Goal: Task Accomplishment & Management: Complete application form

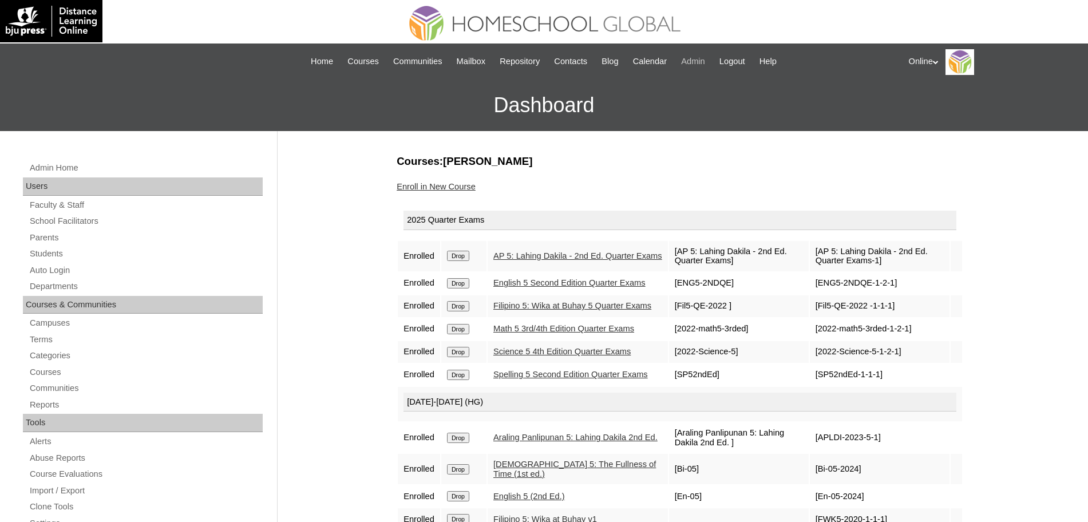
click at [702, 66] on span "Admin" at bounding box center [693, 61] width 24 height 13
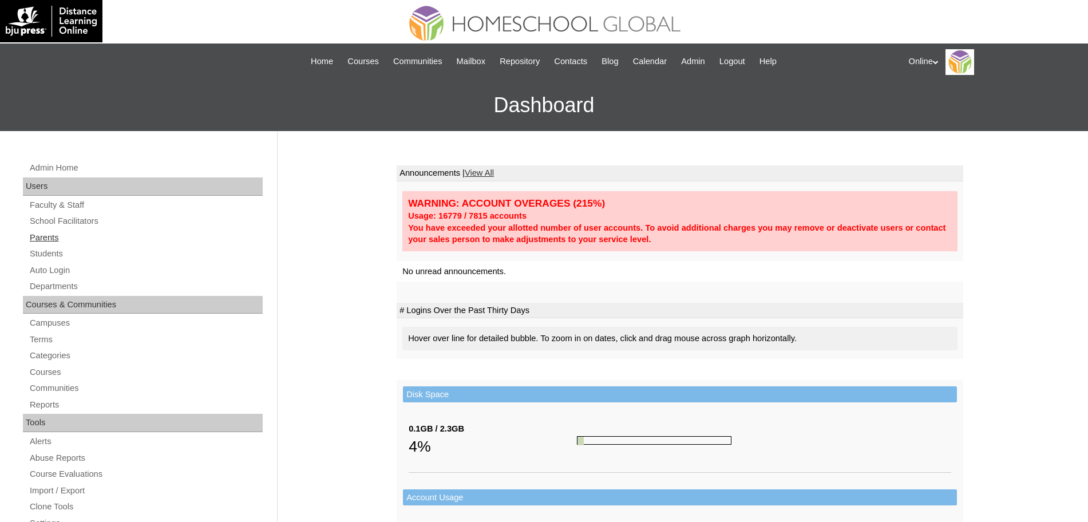
click at [48, 236] on link "Parents" at bounding box center [146, 238] width 234 height 14
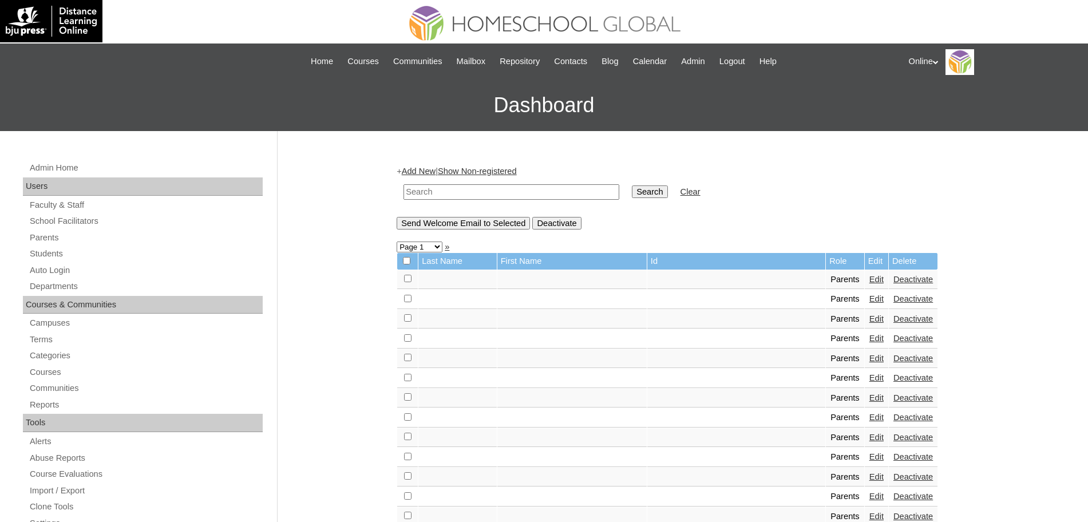
click at [468, 189] on input "text" at bounding box center [512, 191] width 216 height 15
paste input "Mehla Marie Legarda"
type input "Mehla Marie Legarda"
click at [632, 185] on input "Search" at bounding box center [649, 191] width 35 height 13
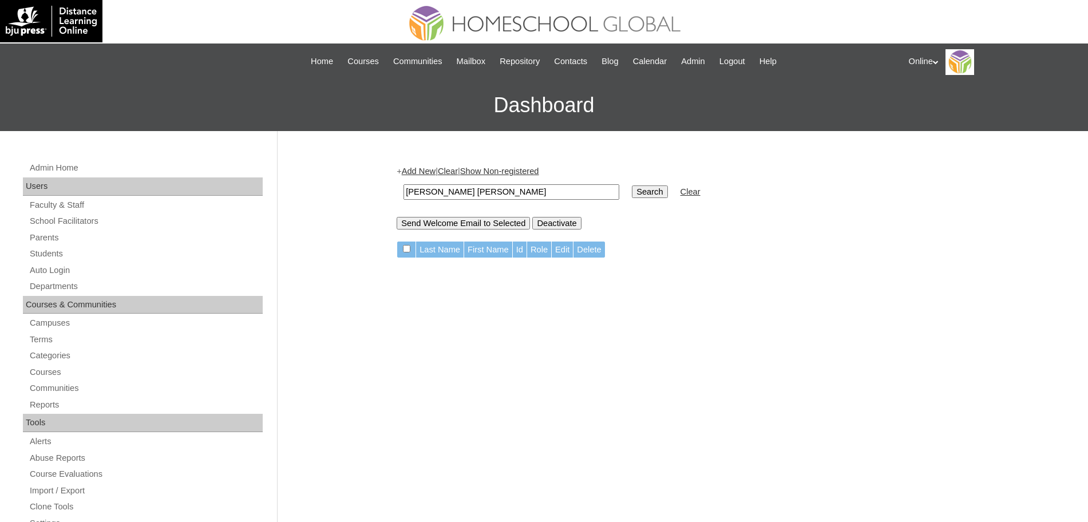
click at [459, 193] on input "Mehla Marie Legarda" at bounding box center [512, 191] width 216 height 15
type input "Mehla Legarda"
click at [632, 192] on input "Search" at bounding box center [649, 191] width 35 height 13
click at [434, 192] on input "Mehla Legarda" at bounding box center [512, 191] width 216 height 15
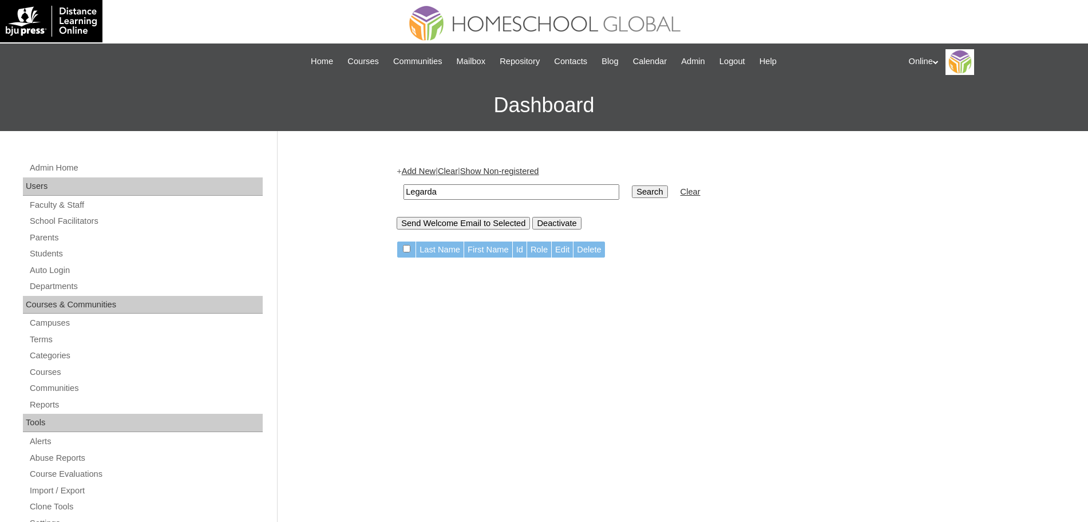
type input "Legarda"
click at [632, 187] on input "Search" at bounding box center [649, 191] width 35 height 13
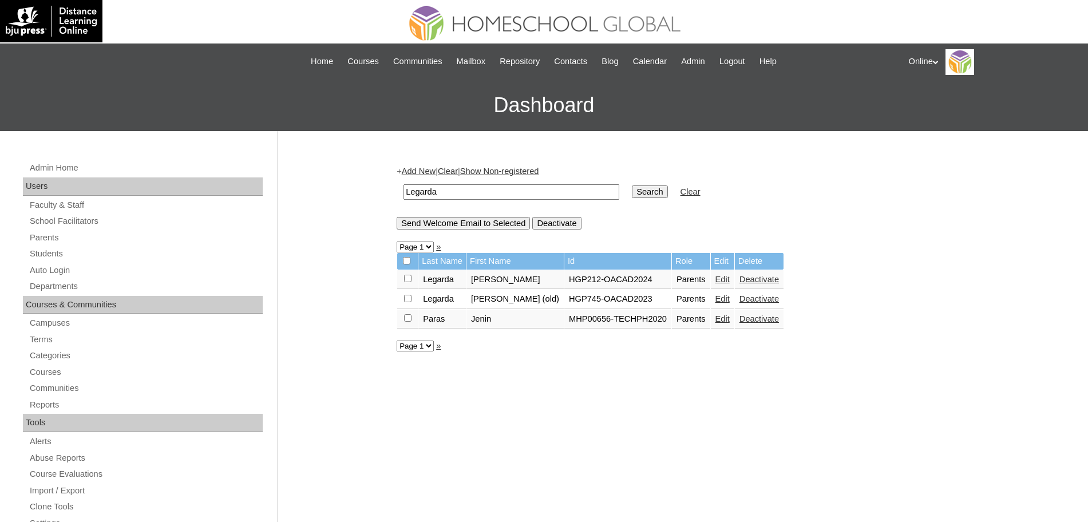
click at [716, 278] on link "Edit" at bounding box center [723, 279] width 14 height 9
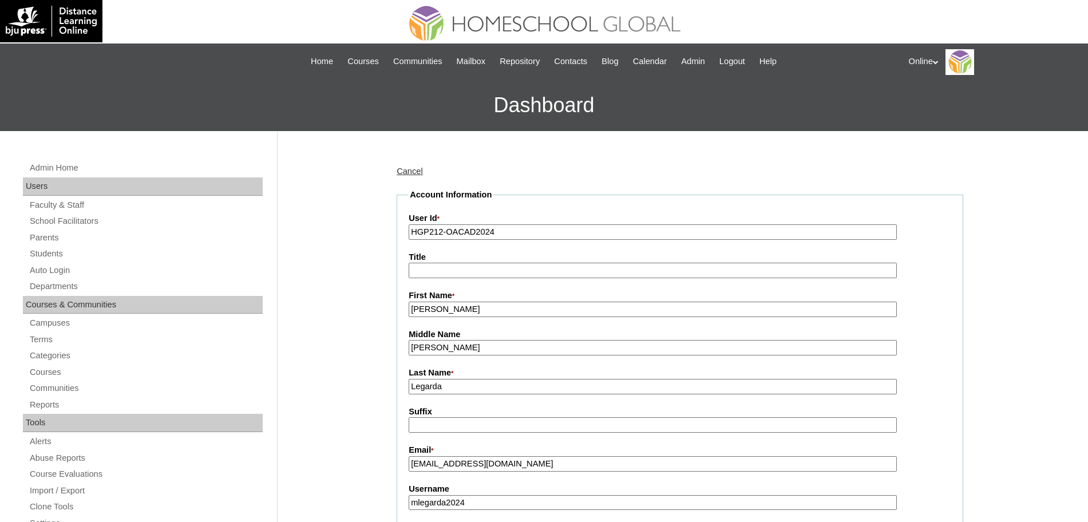
click at [562, 309] on input "[PERSON_NAME]" at bounding box center [653, 309] width 488 height 15
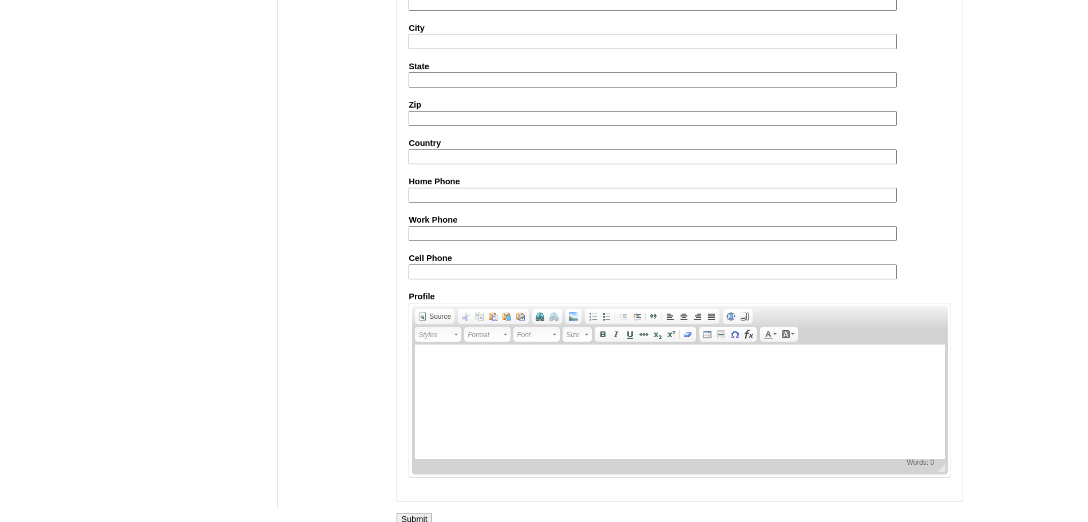
scroll to position [982, 0]
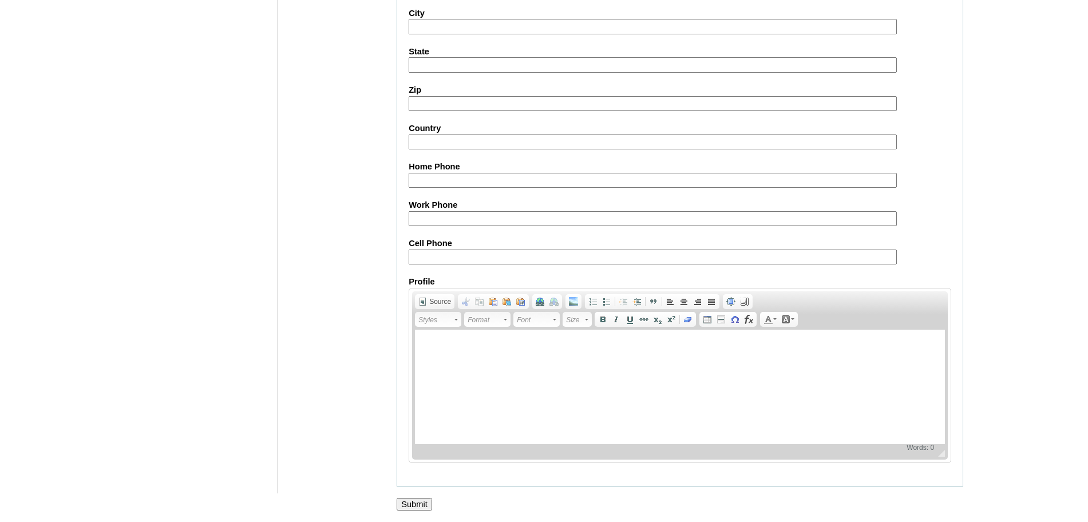
type input "[PERSON_NAME] (old account)"
click at [417, 501] on input "Submit" at bounding box center [414, 504] width 35 height 13
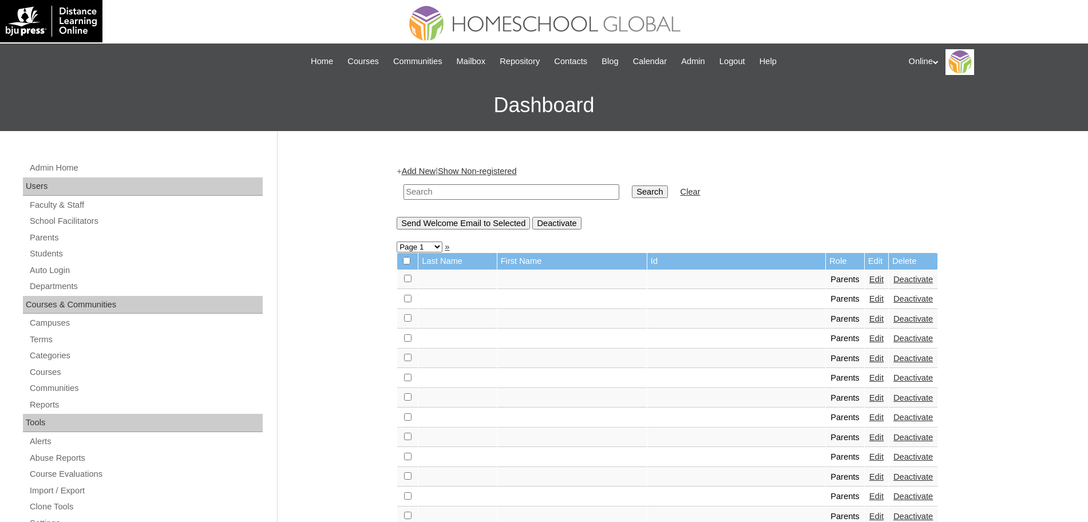
click at [425, 171] on link "Add New" at bounding box center [419, 171] width 34 height 9
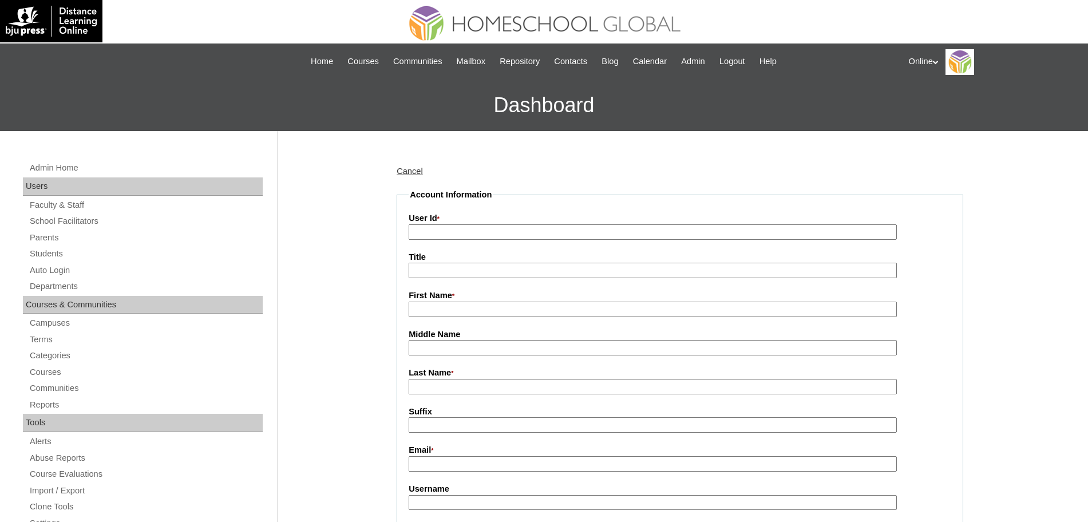
click at [438, 231] on input "User Id *" at bounding box center [653, 231] width 488 height 15
paste input "HGP0214-OACAD2025"
type input "HGP0214-OACAD2025"
click at [459, 314] on input "First Name *" at bounding box center [653, 309] width 488 height 15
paste input "Mehla Marie Legarda"
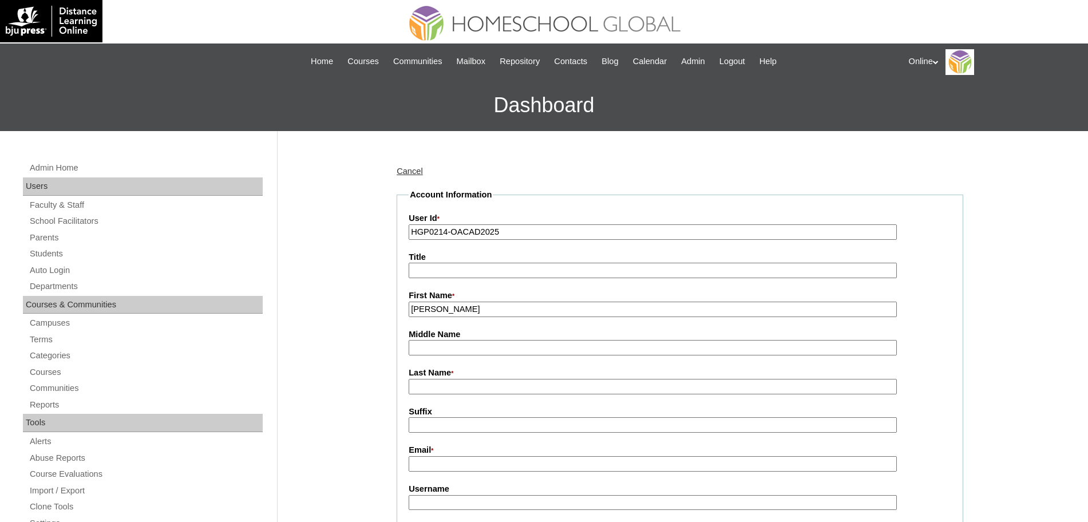
type input "Mehla Marie"
click at [444, 385] on input "Last Name *" at bounding box center [653, 386] width 488 height 15
paste input "Legarda"
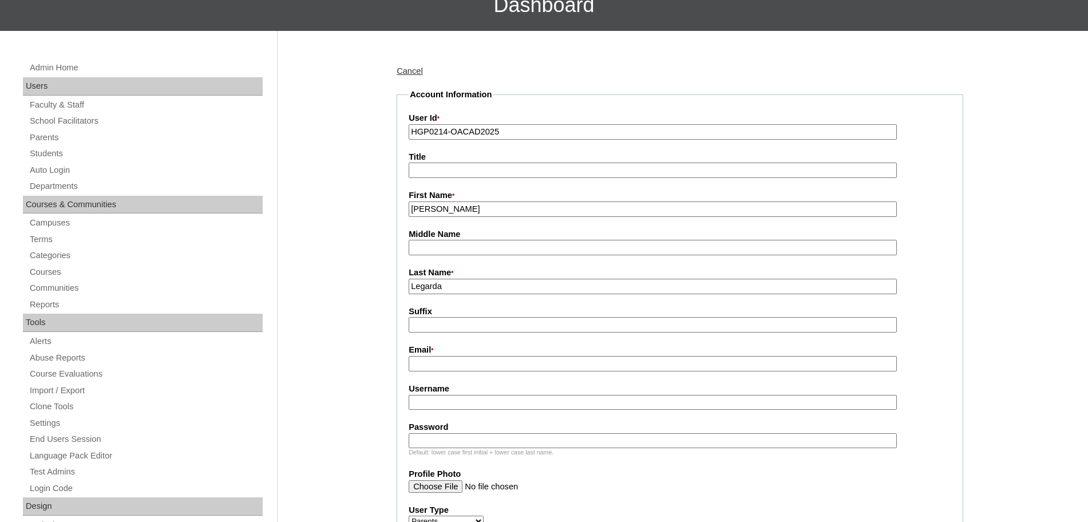
scroll to position [123, 0]
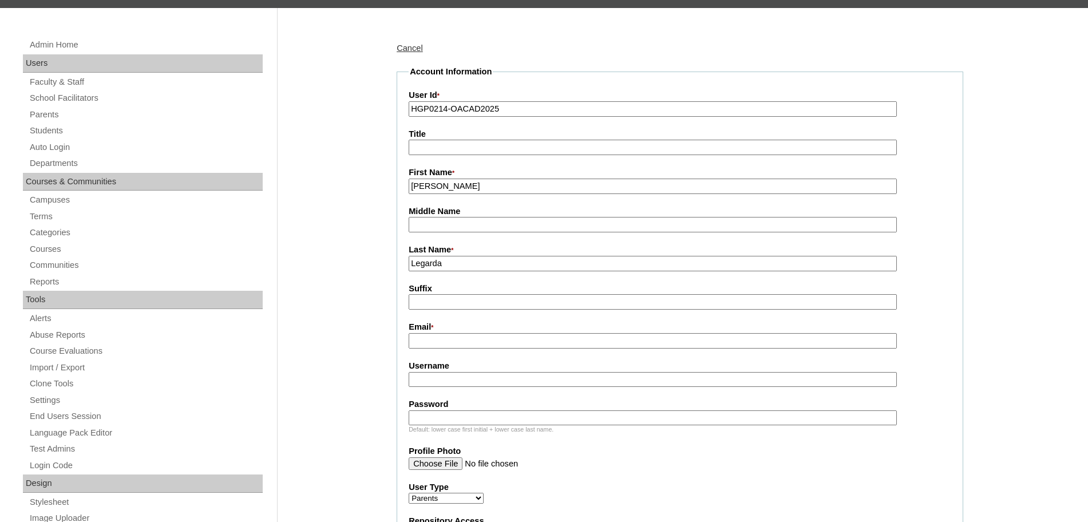
type input "Legarda"
click at [441, 346] on input "Email *" at bounding box center [653, 340] width 488 height 15
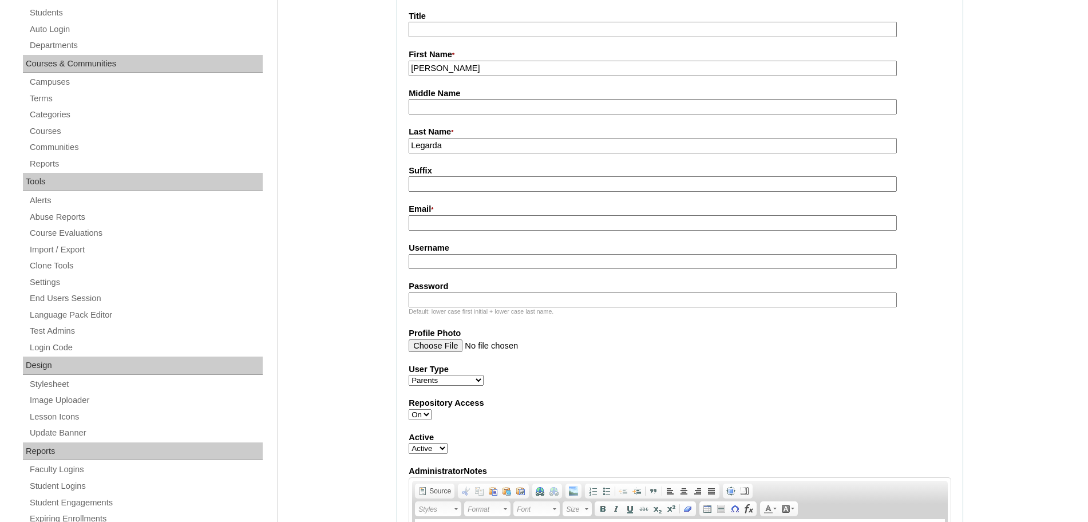
scroll to position [242, 0]
paste input "mmangubat@megaworldcorp.com"
type input "mmangubat@megaworldcorp.com"
click at [433, 256] on input "Username" at bounding box center [653, 260] width 488 height 15
paste input "mlegarda2025 Tjgf5d"
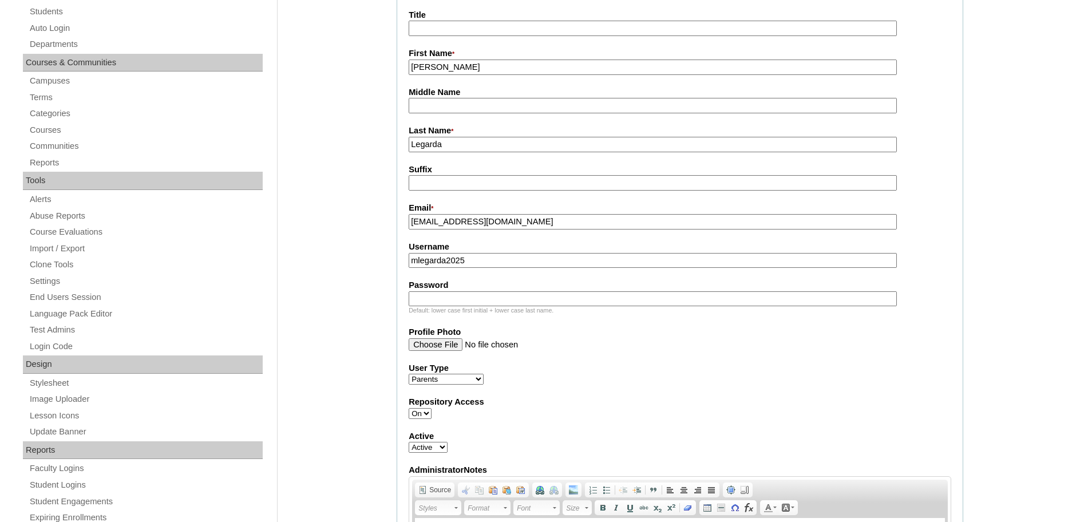
type input "mlegarda2025"
click at [445, 305] on input "Password" at bounding box center [653, 298] width 488 height 15
paste input "Tjgf5d"
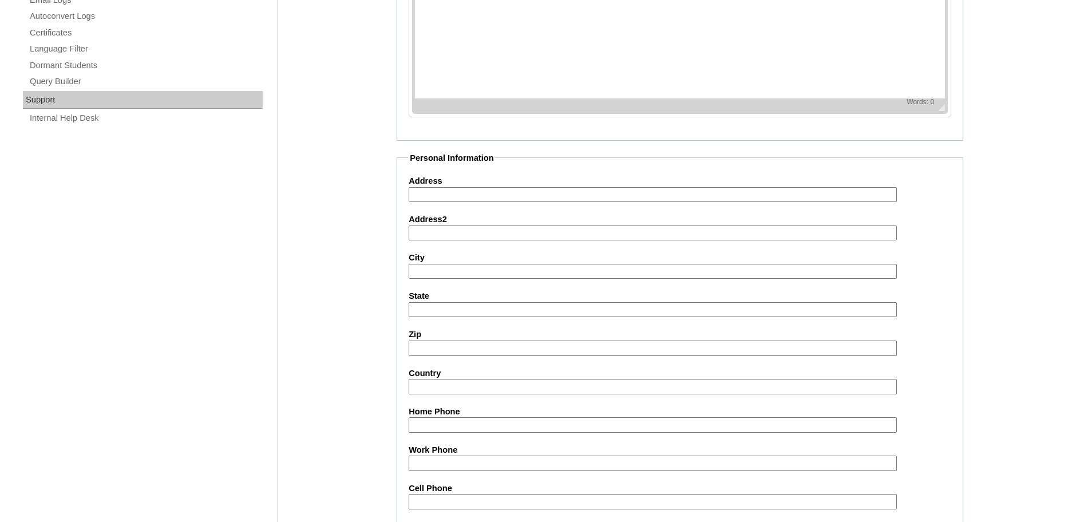
scroll to position [1025, 0]
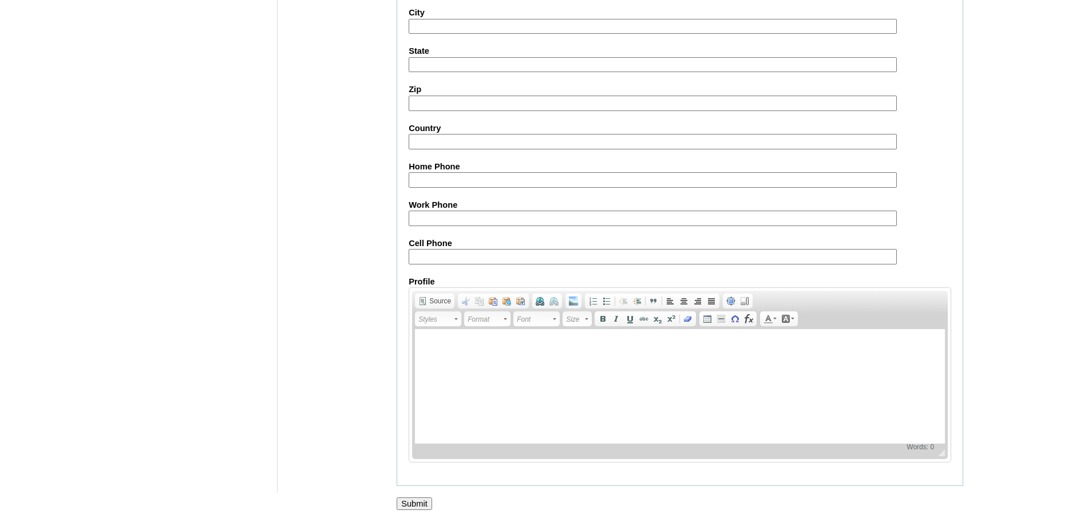
type input "Tjgf5d"
click at [410, 498] on input "Submit" at bounding box center [414, 503] width 35 height 13
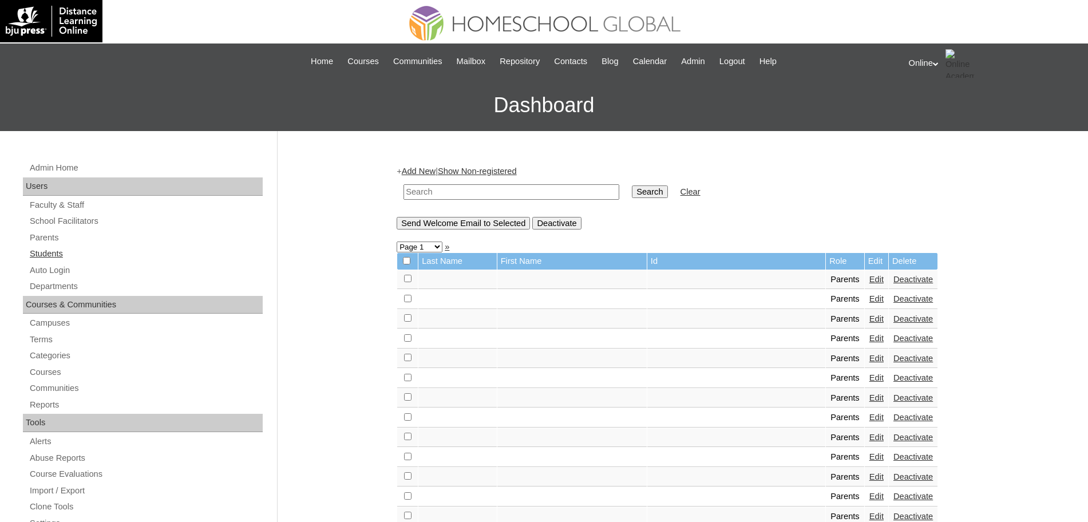
click at [53, 250] on link "Students" at bounding box center [146, 254] width 234 height 14
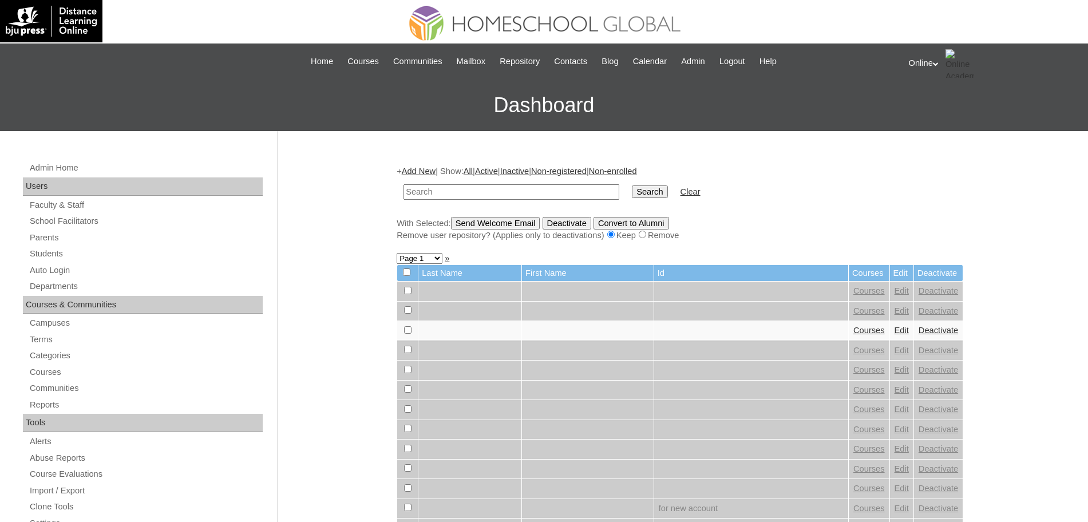
click at [424, 169] on link "Add New" at bounding box center [419, 171] width 34 height 9
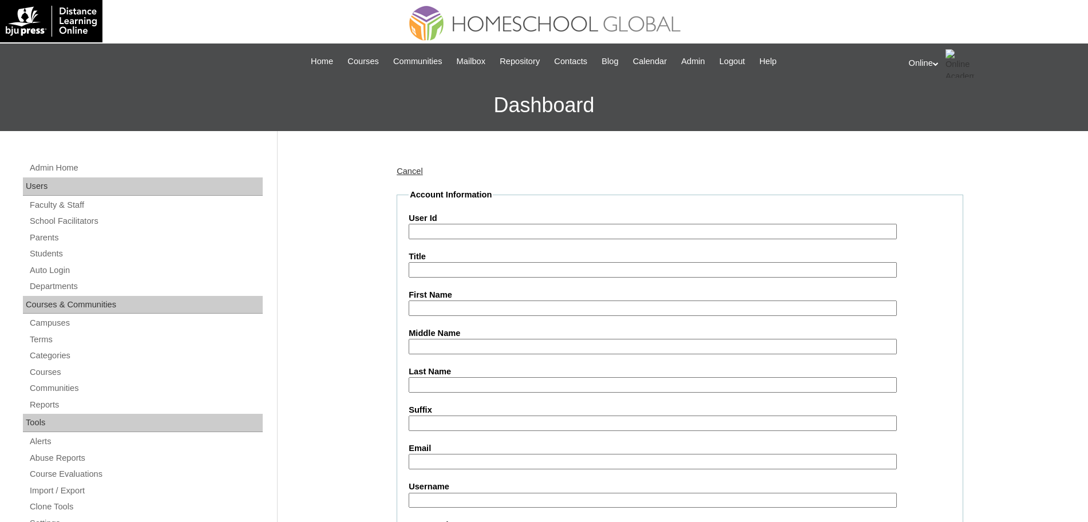
click at [437, 230] on input "User Id" at bounding box center [653, 231] width 488 height 15
paste input "HG261OACAD2025"
type input "HG261OACAD2025"
click at [442, 304] on input "First Name" at bounding box center [653, 308] width 488 height 15
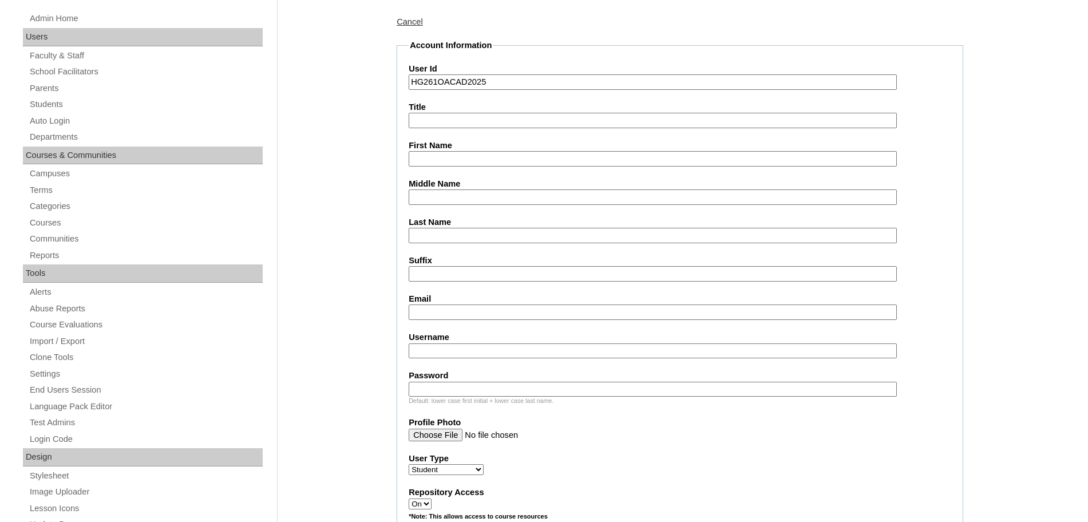
scroll to position [151, 0]
click at [465, 347] on input "Username" at bounding box center [653, 349] width 488 height 15
paste input "karyn.mangubat2025 dcXt5a"
type input "karyn.mangubat2025"
click at [463, 386] on input "Password" at bounding box center [653, 388] width 488 height 15
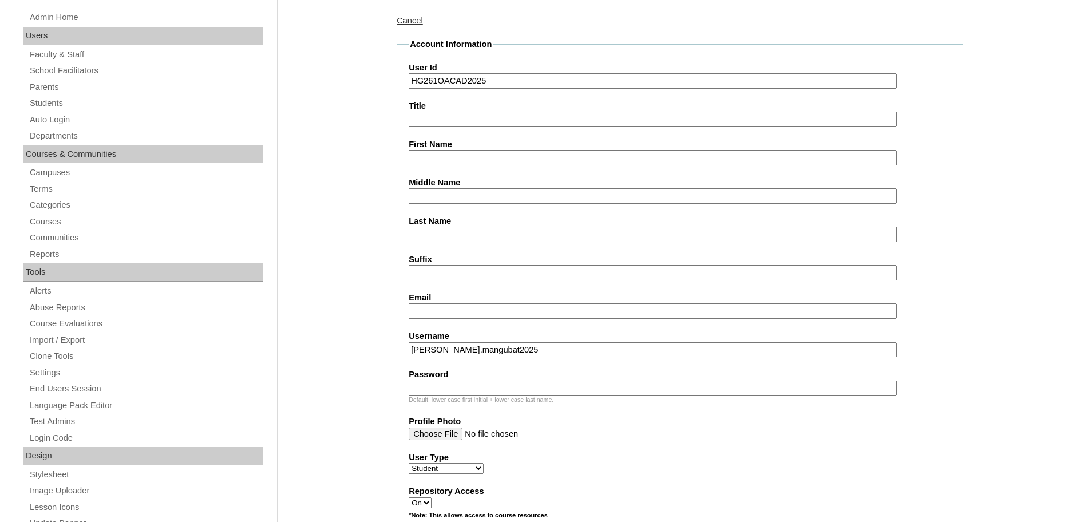
paste input "dcXt5a"
type input "dcXt5a"
click at [444, 310] on input "Email" at bounding box center [653, 310] width 488 height 15
paste input "mmangubat@megaworldcorp.com"
type input "mmangubat@megaworldcorp.com"
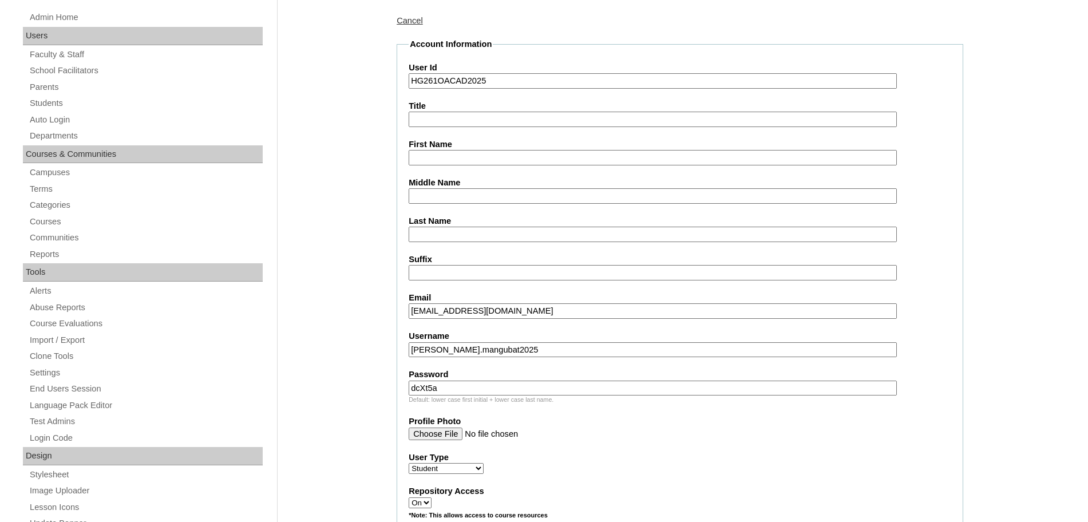
click at [451, 161] on input "First Name" at bounding box center [653, 157] width 488 height 15
paste input "Karyn Riyanna"
type input "Karyn Riyanna"
click at [439, 233] on input "Last Name" at bounding box center [653, 234] width 488 height 15
paste input "Mangubat"
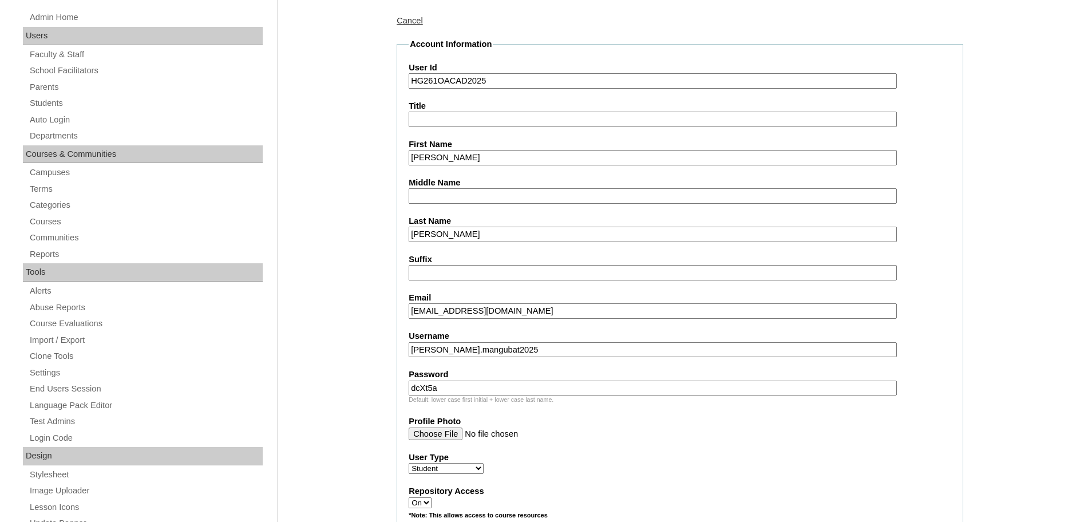
type input "Mangubat"
click at [447, 202] on input "Middle Name" at bounding box center [653, 195] width 488 height 15
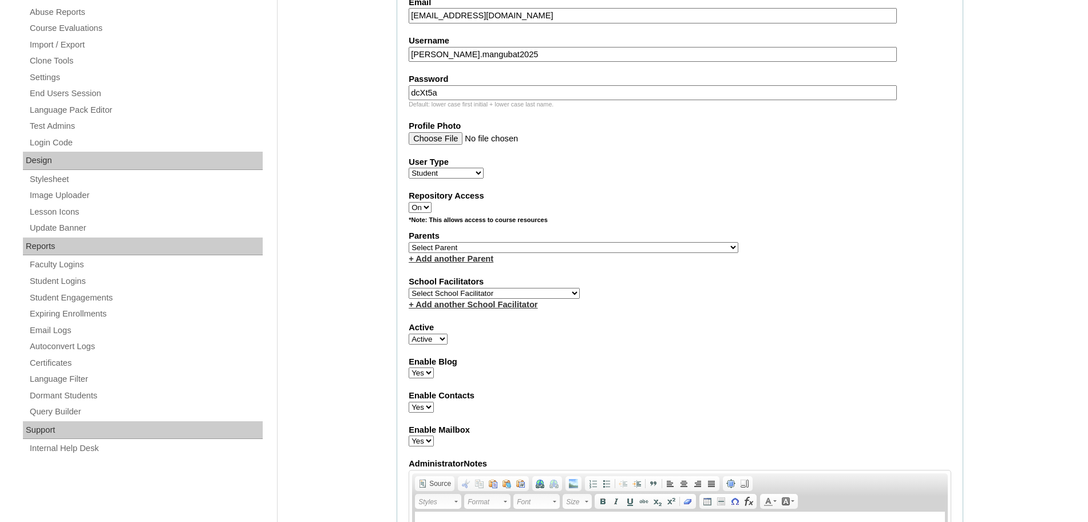
scroll to position [449, 0]
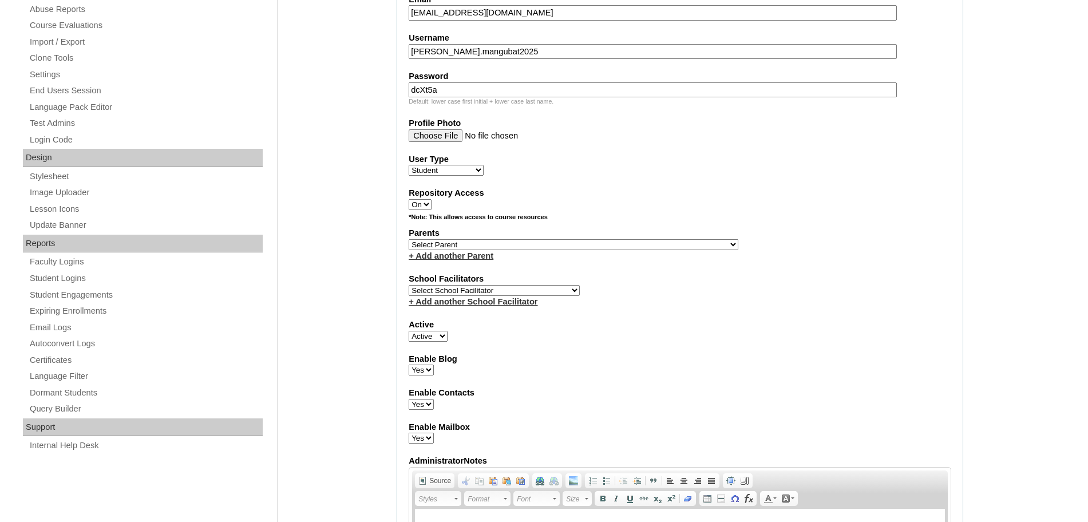
type input "Legarda"
click at [596, 242] on select "Select Parent , , , , , , , , , , , , , , , , , , , , , , , , , , , , , , , , ,…" at bounding box center [574, 244] width 330 height 11
click at [644, 146] on fieldset "Account Information User Id HG261OACAD2025 Title First Name Karyn Riyanna Middl…" at bounding box center [680, 203] width 567 height 926
click at [516, 240] on select "Select Parent , , , , , , , , , , , , , , , , , , , , , , , , , , , , , , , , ,…" at bounding box center [574, 244] width 330 height 11
select select "43923"
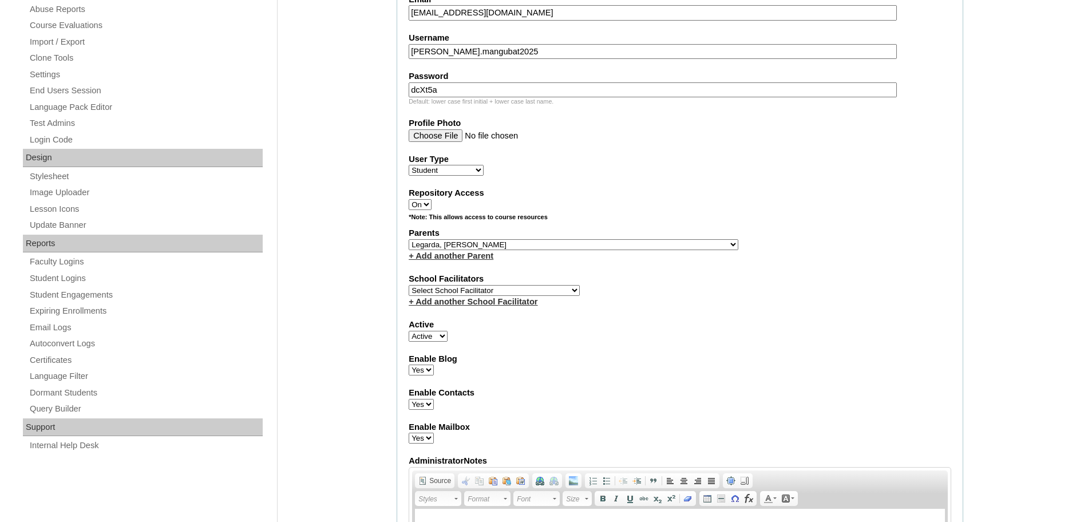
click at [409, 239] on select "Select Parent , , , , , , , , , , , , , , , , , , , , , , , , , , , , , , , , ,…" at bounding box center [574, 244] width 330 height 11
click at [525, 291] on select "Select School Facilitator Norman Añain Ruffa Abadijas Mary Abella Gloryfe Abion…" at bounding box center [494, 290] width 171 height 11
select select "43686"
click at [409, 285] on select "Select School Facilitator Norman Añain Ruffa Abadijas Mary Abella Gloryfe Abion…" at bounding box center [494, 290] width 171 height 11
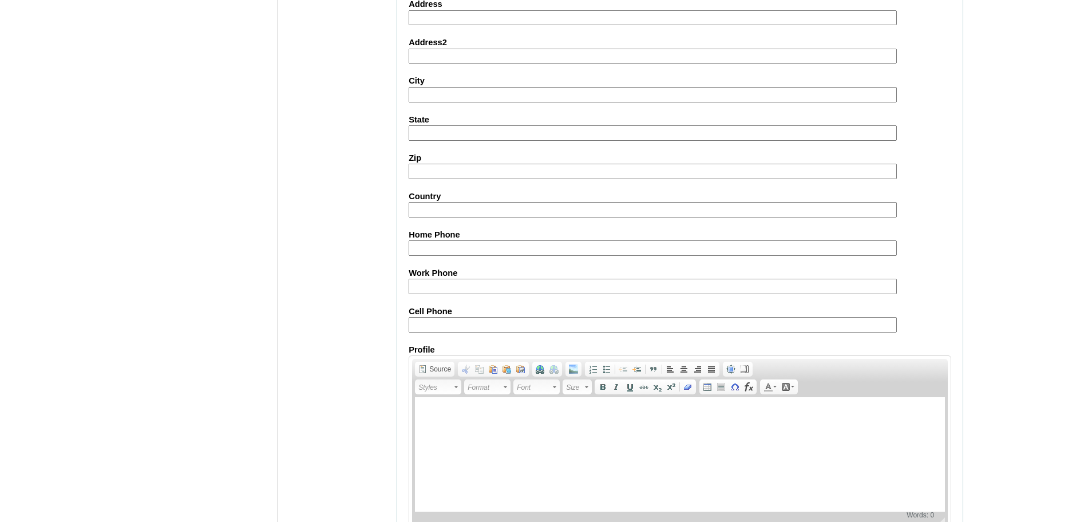
scroll to position [1220, 0]
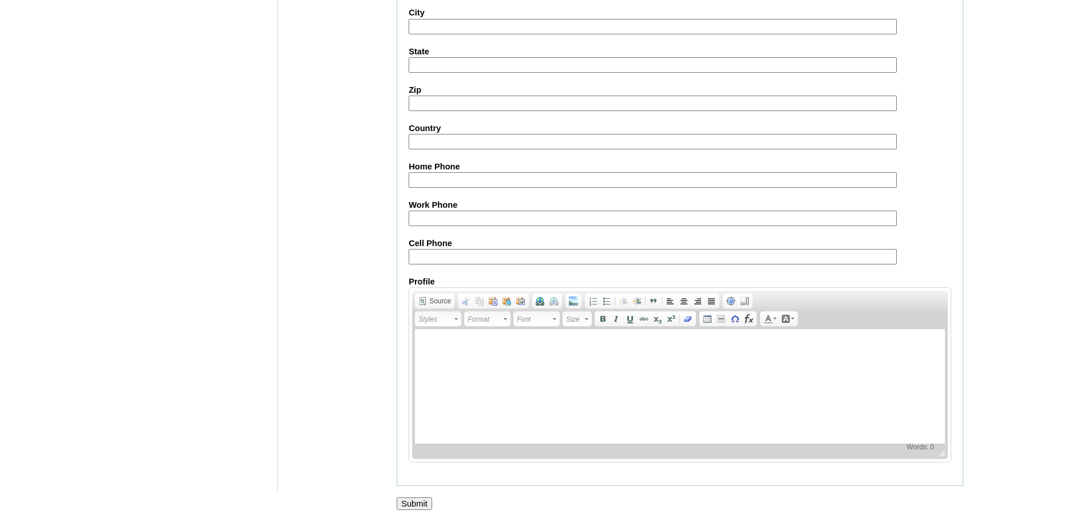
click at [422, 503] on input "Submit" at bounding box center [414, 503] width 35 height 13
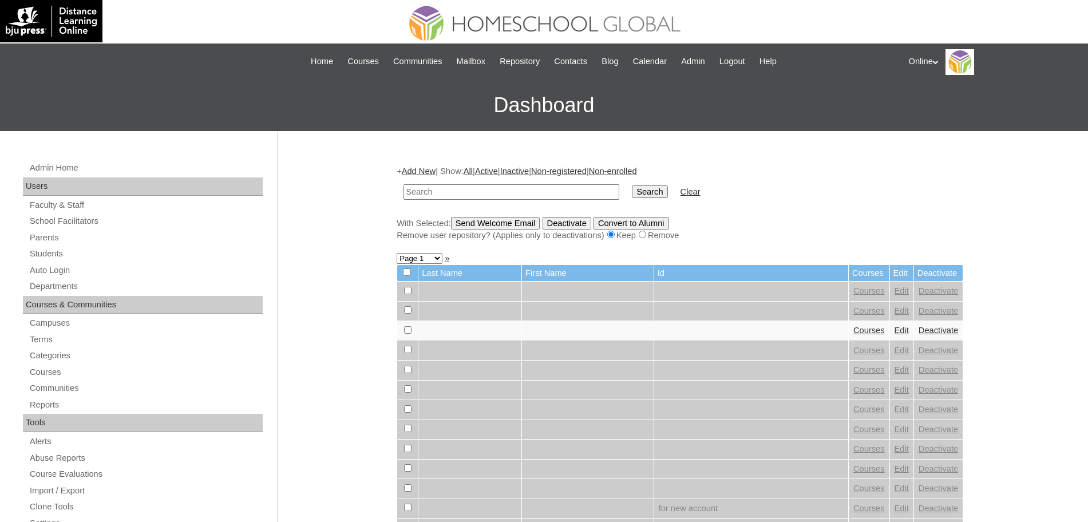
paste input "HG261OACAD2025"
type input "HG261OACAD2025"
click at [632, 188] on input "Search" at bounding box center [649, 191] width 35 height 13
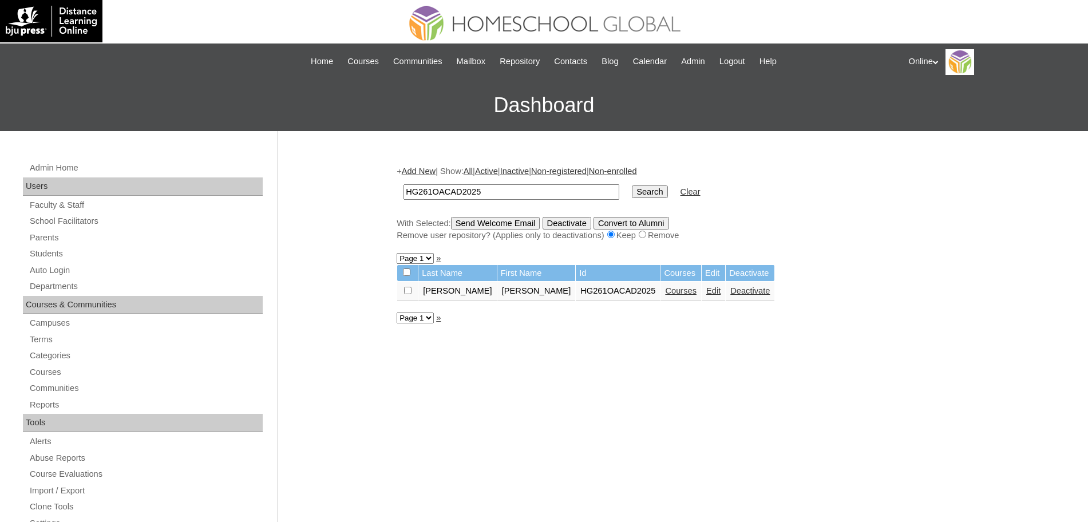
click at [665, 290] on link "Courses" at bounding box center [680, 290] width 31 height 9
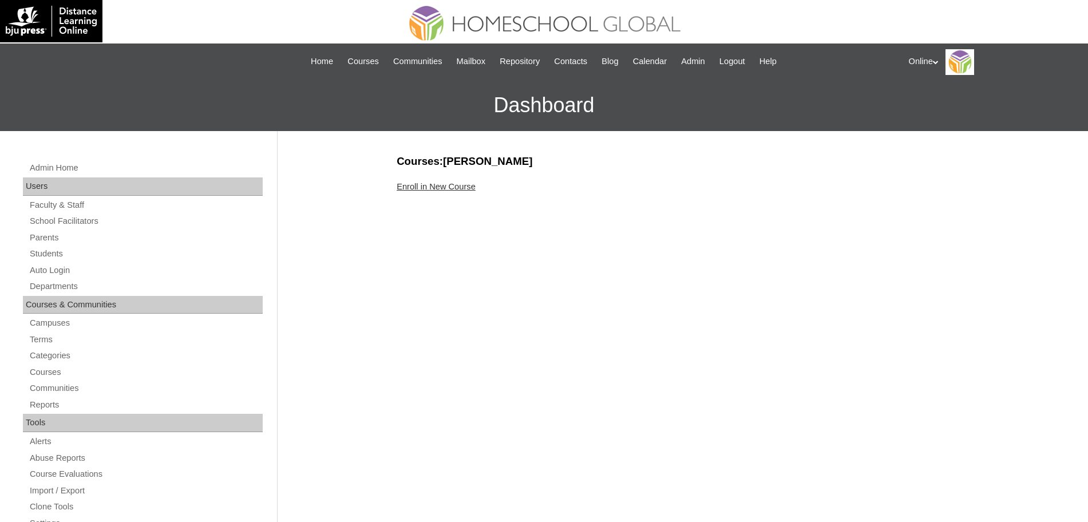
click at [446, 187] on link "Enroll in New Course" at bounding box center [436, 186] width 79 height 9
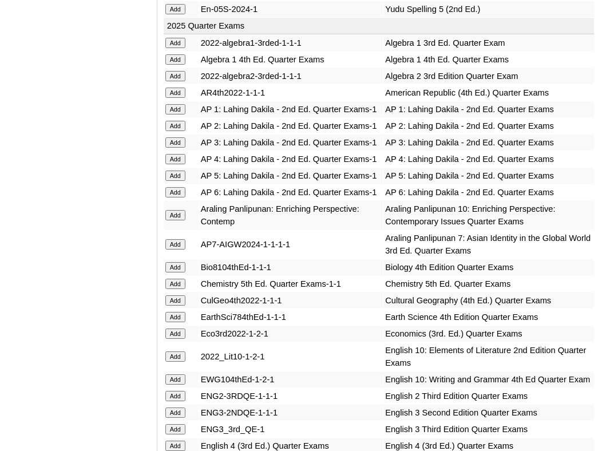
scroll to position [1156, 0]
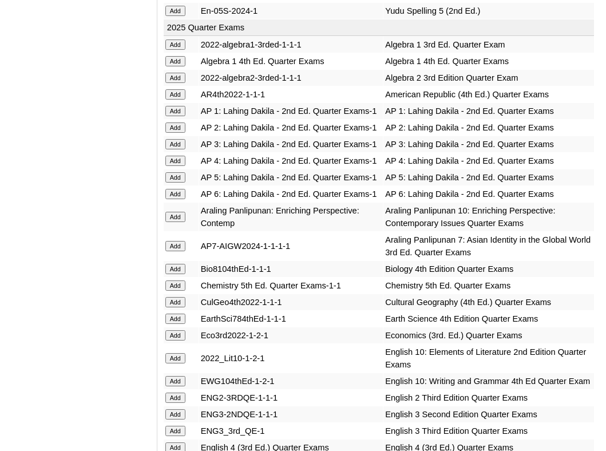
click at [181, 73] on input "Add" at bounding box center [175, 78] width 20 height 10
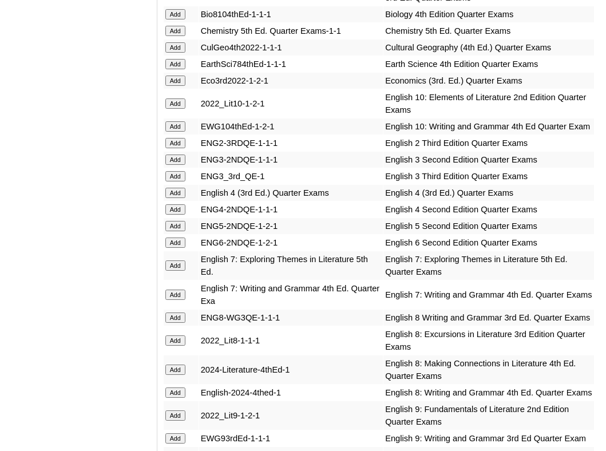
scroll to position [1408, 0]
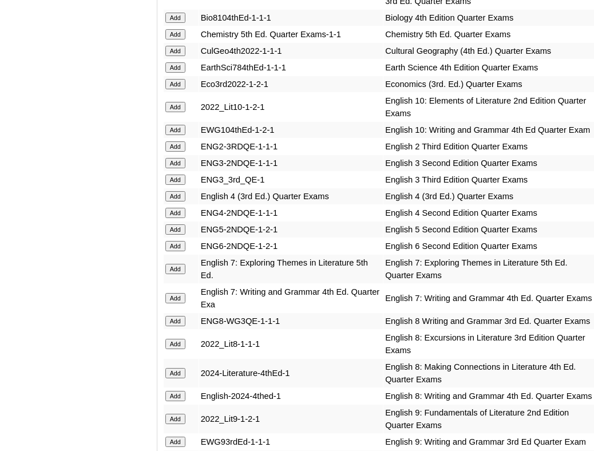
click at [174, 39] on input "Add" at bounding box center [175, 34] width 20 height 10
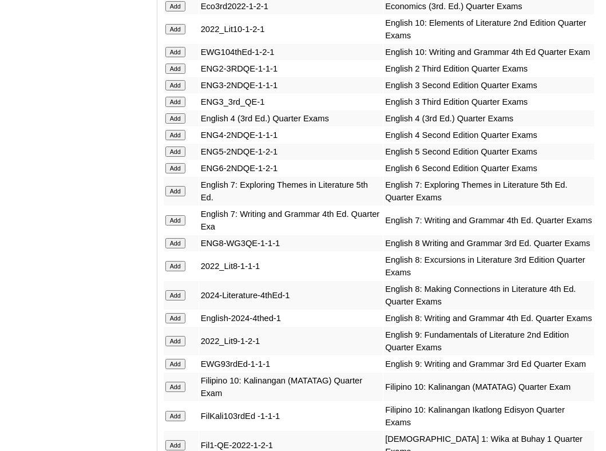
scroll to position [1480, 0]
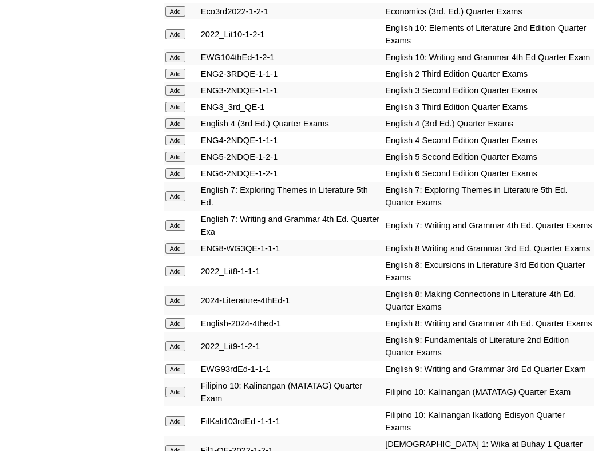
click at [172, 17] on input "Add" at bounding box center [175, 11] width 20 height 10
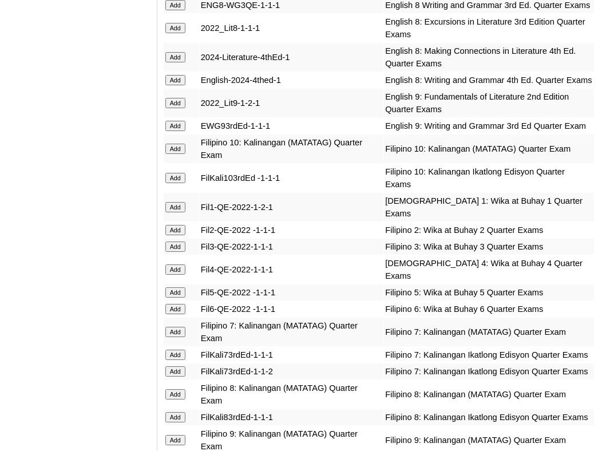
scroll to position [1725, 0]
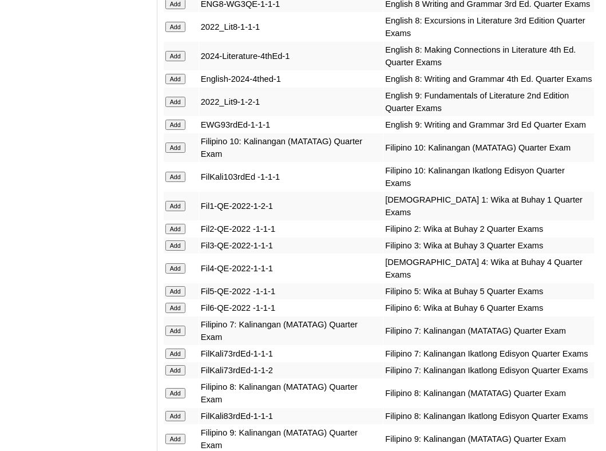
click at [177, 107] on input "Add" at bounding box center [175, 102] width 20 height 10
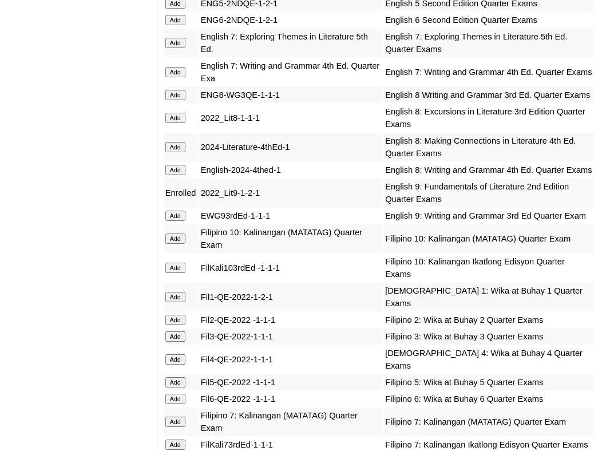
scroll to position [1638, 0]
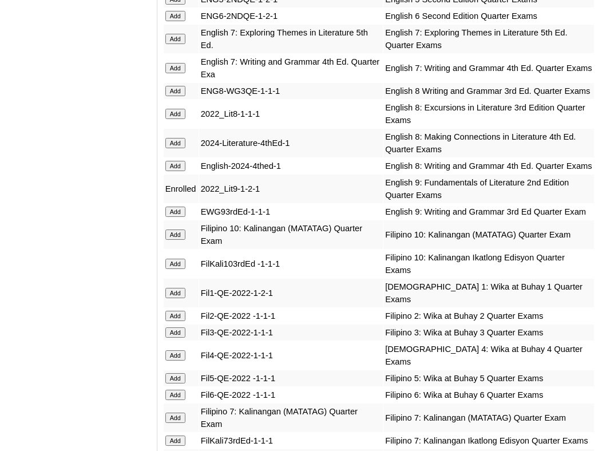
click at [175, 217] on input "Add" at bounding box center [175, 212] width 20 height 10
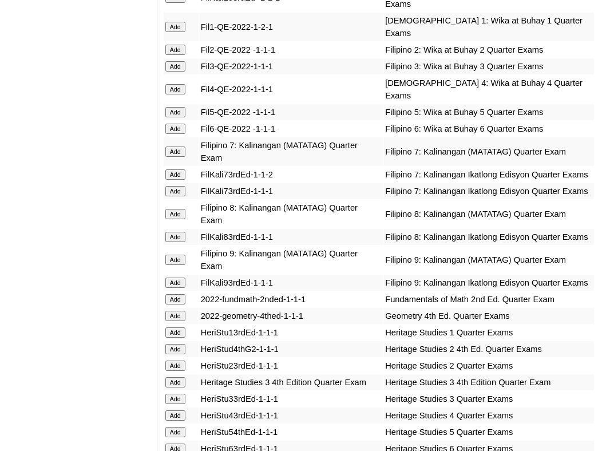
scroll to position [1906, 0]
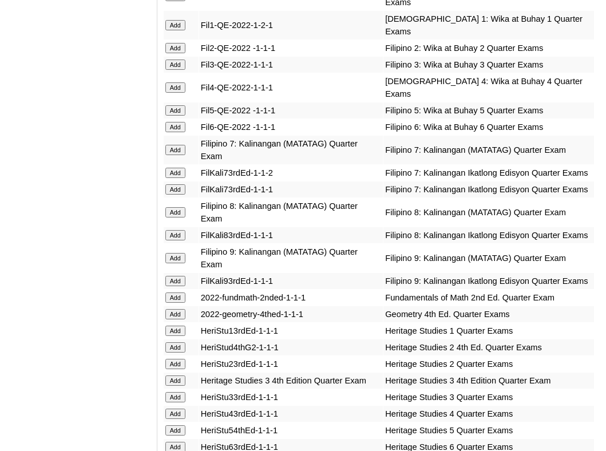
click at [178, 263] on input "Add" at bounding box center [175, 258] width 20 height 10
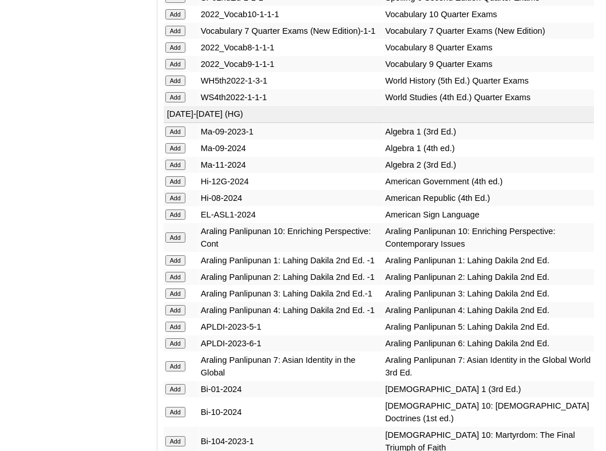
scroll to position [2961, 0]
click at [171, 70] on input "Add" at bounding box center [175, 65] width 20 height 10
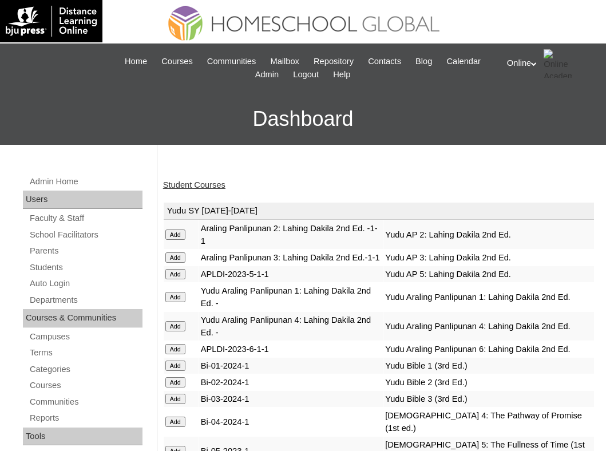
click at [176, 183] on link "Student Courses" at bounding box center [194, 184] width 62 height 9
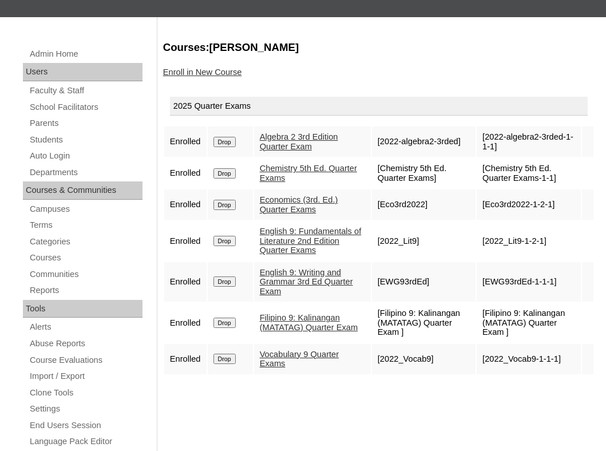
scroll to position [129, 0]
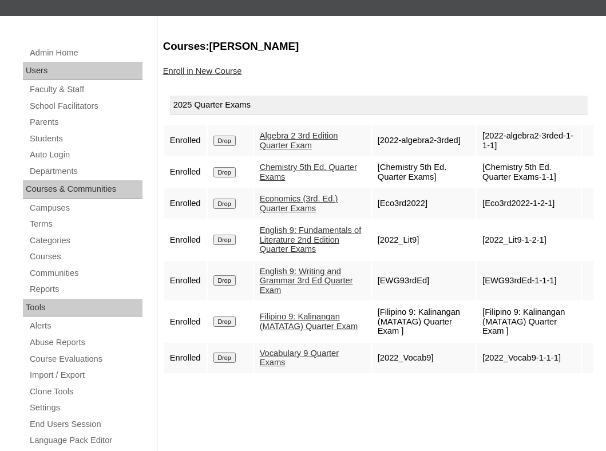
click at [204, 68] on link "Enroll in New Course" at bounding box center [202, 70] width 79 height 9
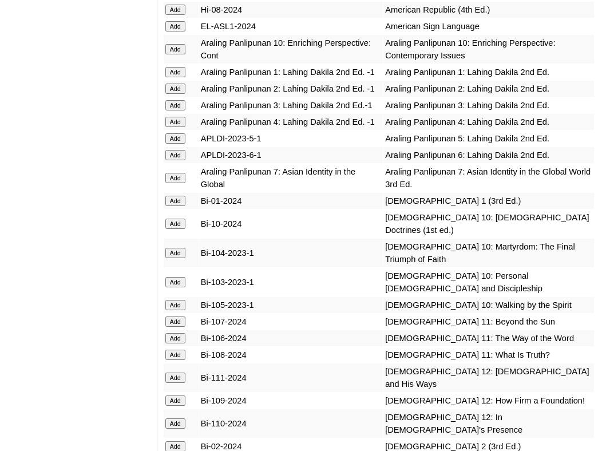
scroll to position [3151, 0]
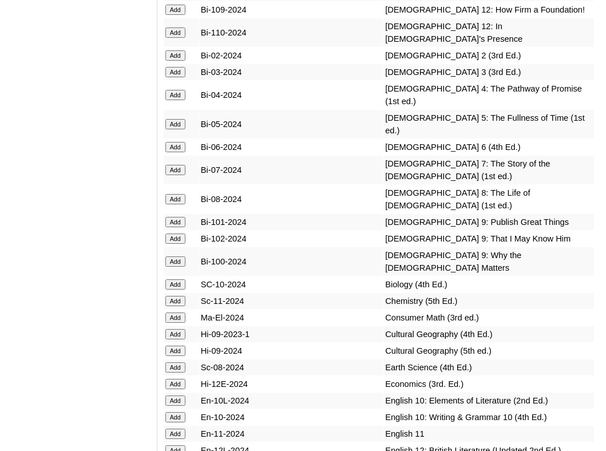
scroll to position [3542, 0]
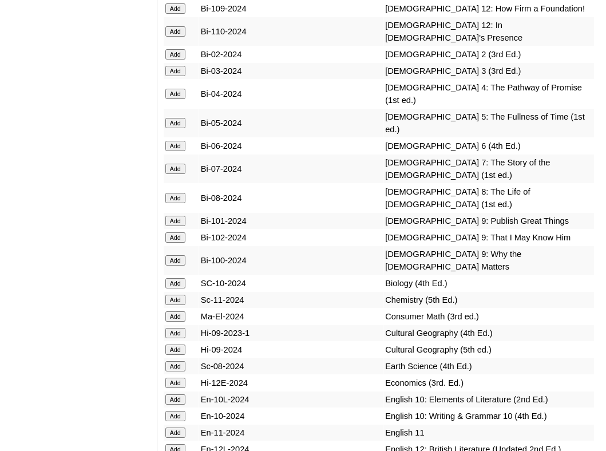
click at [173, 226] on input "Add" at bounding box center [175, 221] width 20 height 10
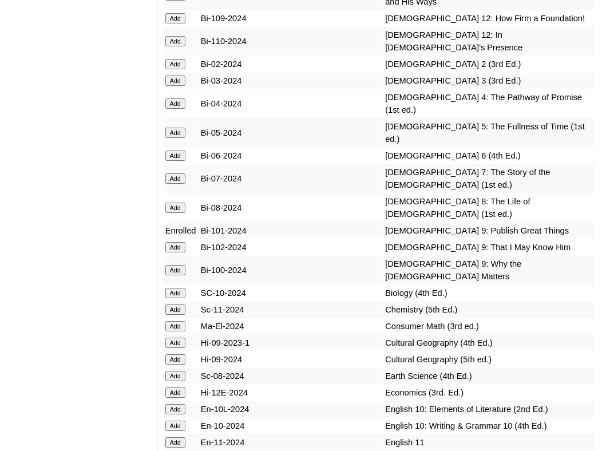
scroll to position [3534, 0]
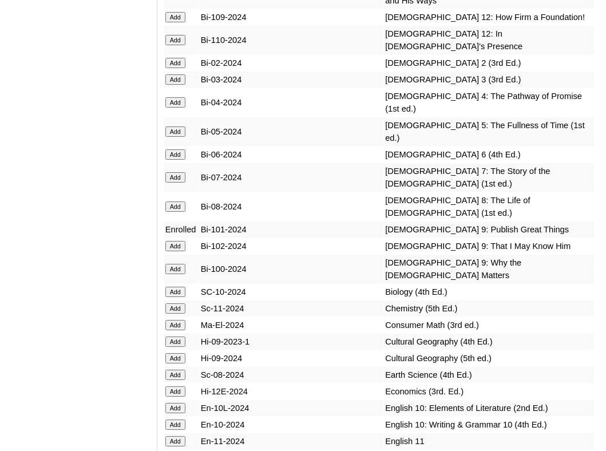
click at [173, 251] on input "Add" at bounding box center [175, 246] width 20 height 10
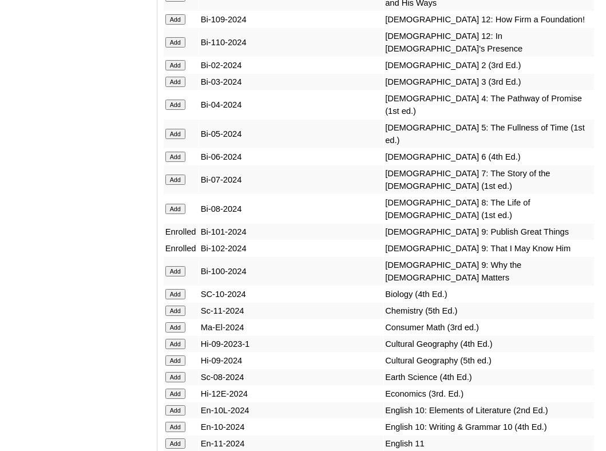
scroll to position [3533, 0]
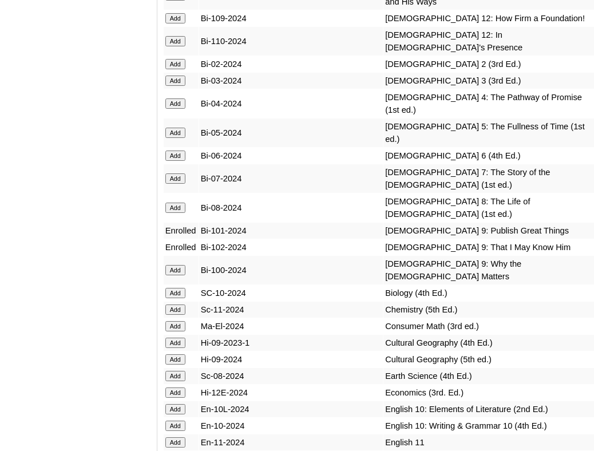
click at [175, 275] on input "Add" at bounding box center [175, 270] width 20 height 10
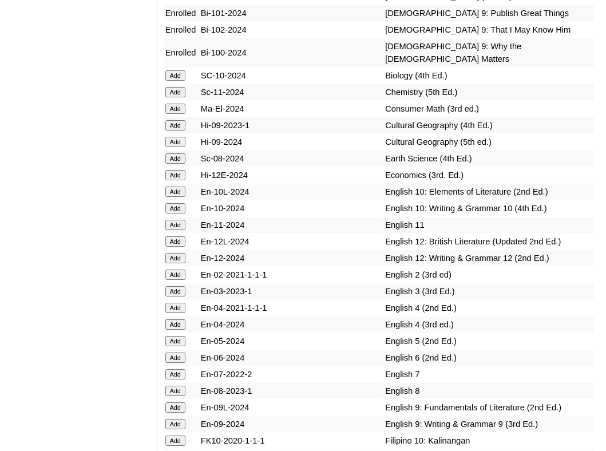
scroll to position [3752, 0]
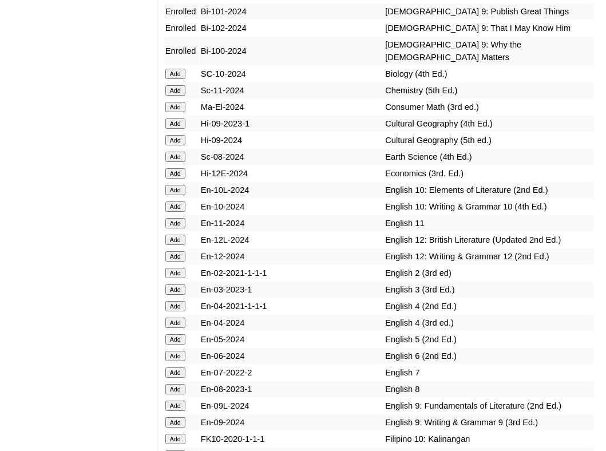
click at [181, 96] on input "Add" at bounding box center [175, 90] width 20 height 10
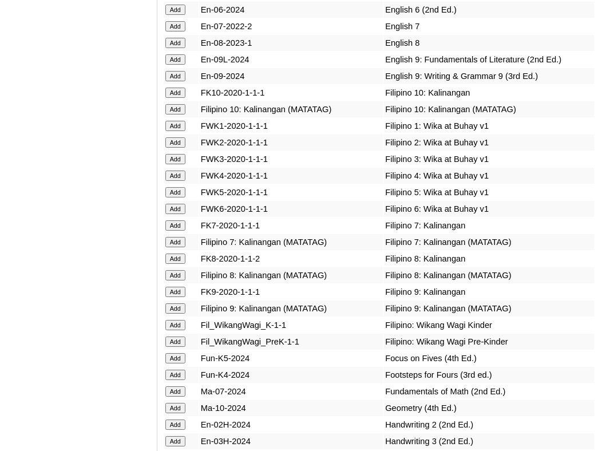
scroll to position [4099, 0]
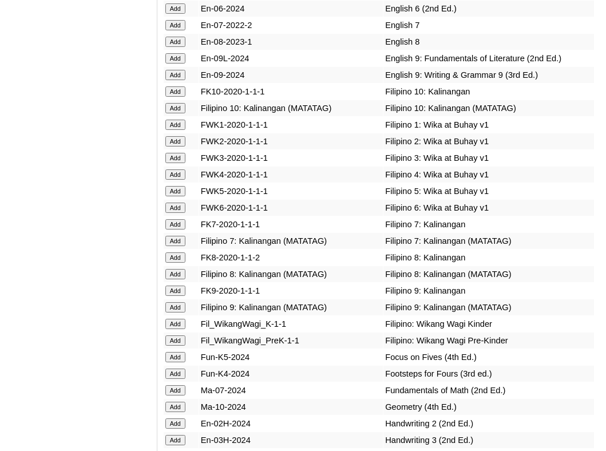
click at [182, 64] on input "Add" at bounding box center [175, 58] width 20 height 10
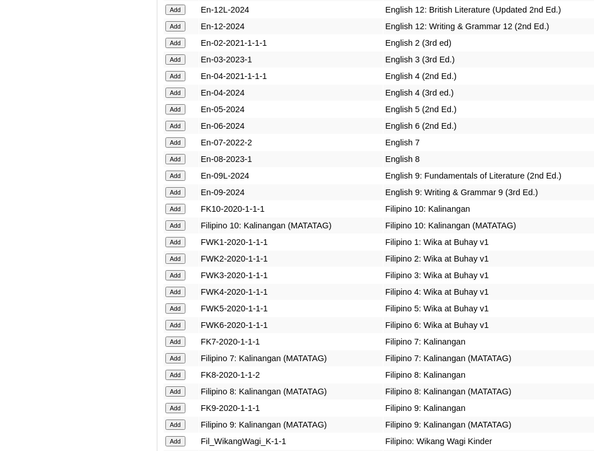
scroll to position [3984, 0]
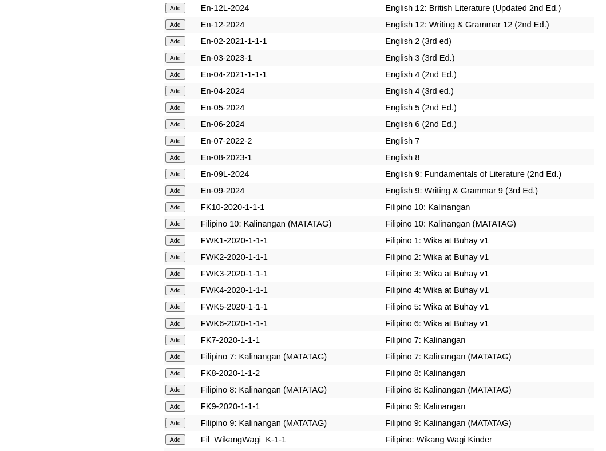
click at [180, 179] on input "Add" at bounding box center [175, 174] width 20 height 10
click at [176, 179] on input "Add" at bounding box center [175, 174] width 20 height 10
click at [175, 196] on input "Add" at bounding box center [175, 190] width 20 height 10
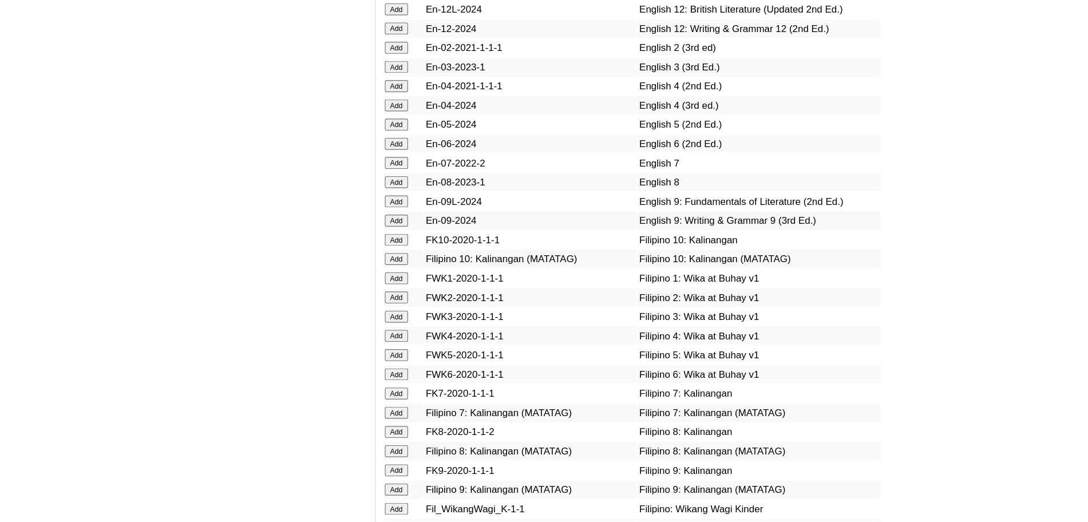
scroll to position [3970, 0]
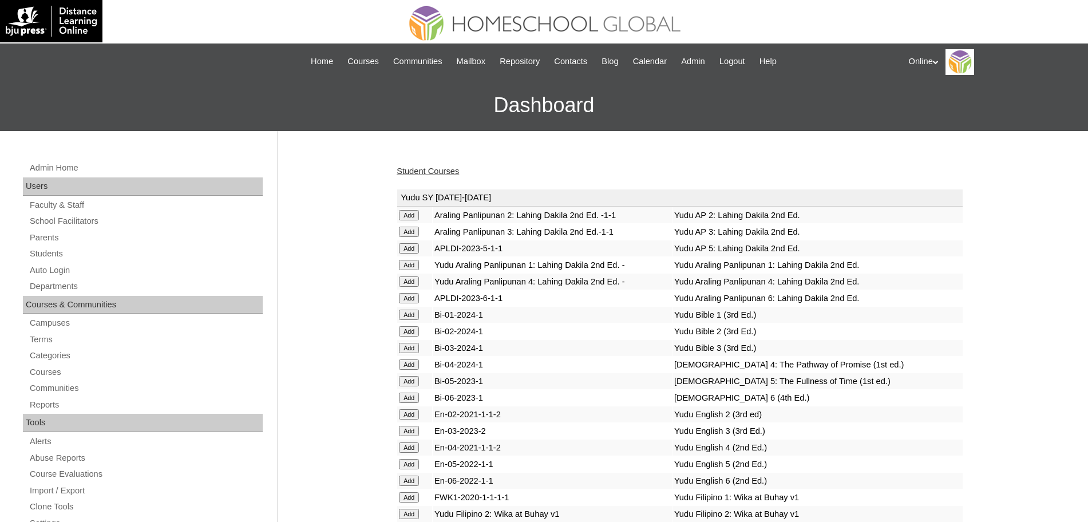
click at [441, 167] on link "Student Courses" at bounding box center [428, 171] width 62 height 9
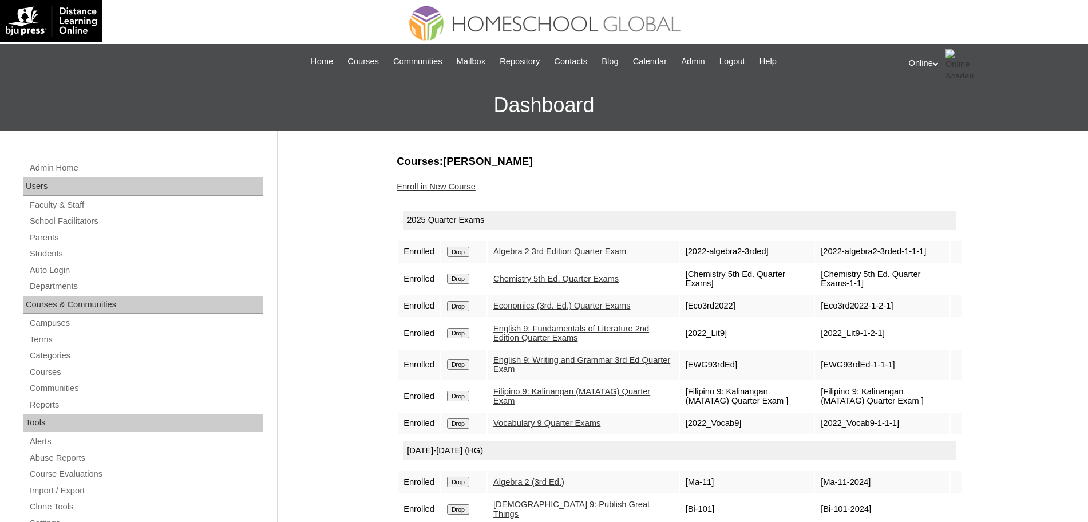
click at [454, 187] on link "Enroll in New Course" at bounding box center [436, 186] width 79 height 9
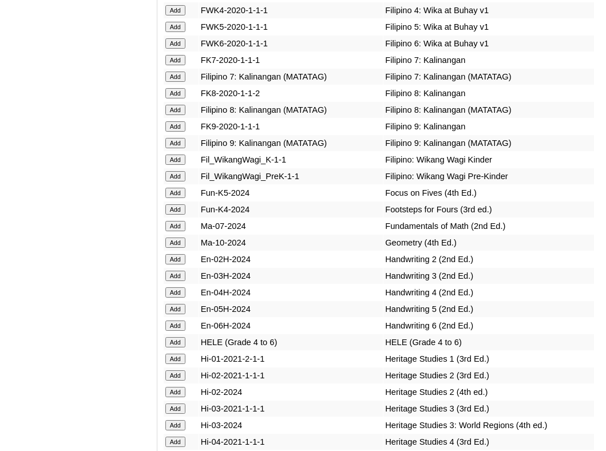
scroll to position [4261, 0]
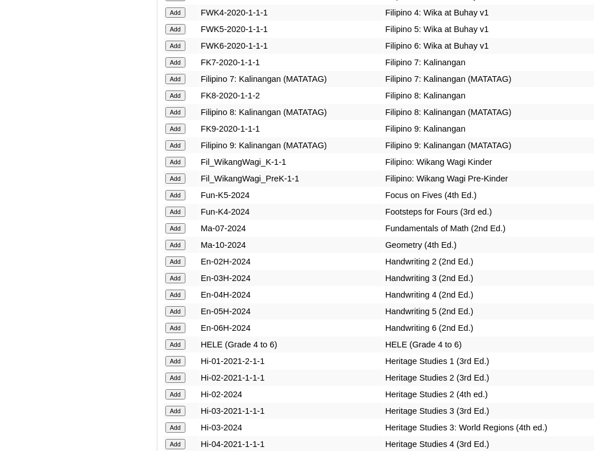
click at [175, 151] on input "Add" at bounding box center [175, 145] width 20 height 10
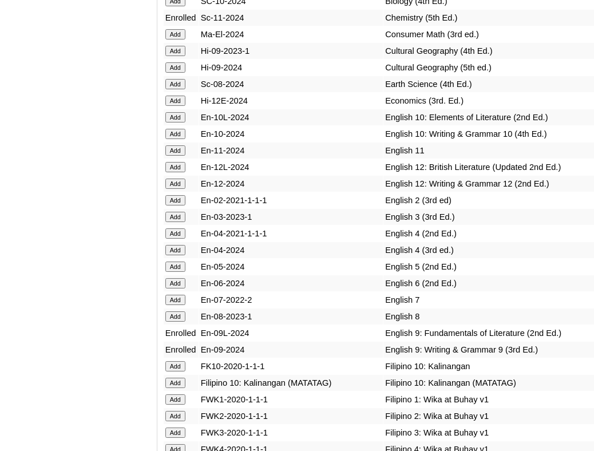
scroll to position [3824, 0]
click at [176, 106] on input "Add" at bounding box center [175, 101] width 20 height 10
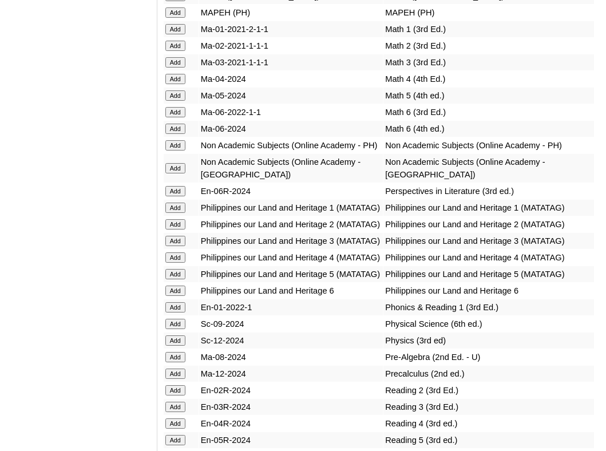
scroll to position [4842, 0]
click at [179, 151] on input "Add" at bounding box center [175, 146] width 20 height 10
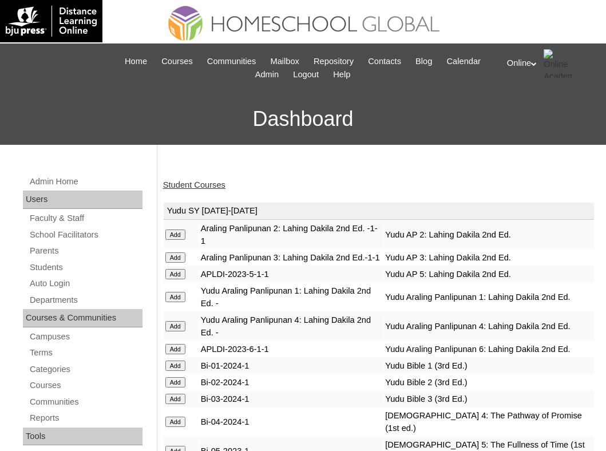
click at [194, 187] on link "Student Courses" at bounding box center [194, 184] width 62 height 9
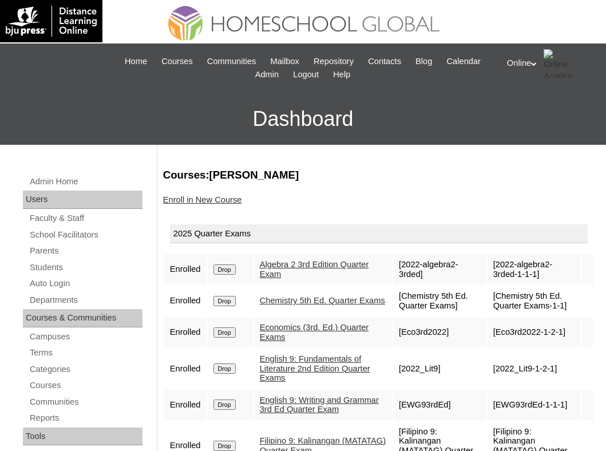
click at [529, 61] on div "Online My Profile My Settings Logout" at bounding box center [551, 63] width 88 height 29
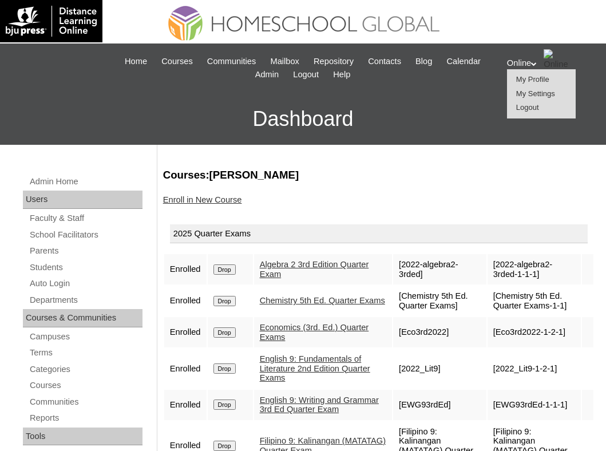
click at [536, 112] on span "Logout" at bounding box center [527, 107] width 23 height 9
